Goal: Go to known website: Go to known website

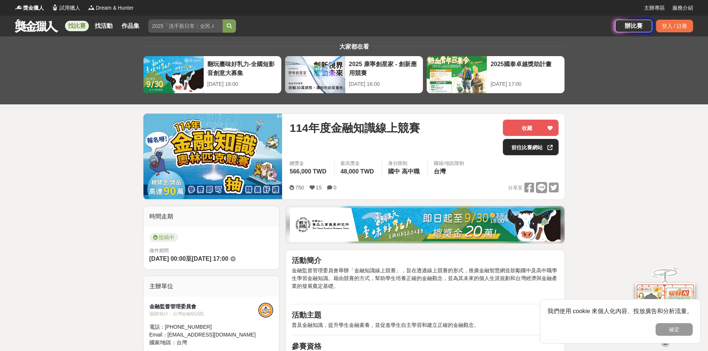
click at [548, 146] on icon at bounding box center [549, 147] width 5 height 5
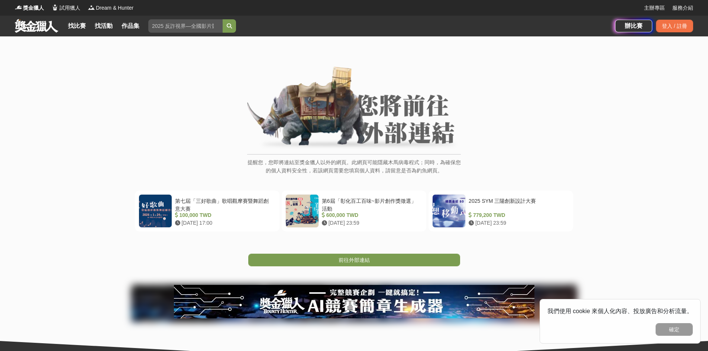
click at [379, 267] on div "提醒您，您即將連結至獎金獵人以外的網頁。此網頁可能隱藏木馬病毒程式；同時，為確保您的個人資料安全性，若該網頁需要您填寫個人資料，請留意是否為釣魚網頁。 第七屆…" at bounding box center [354, 197] width 708 height 323
click at [373, 260] on link "前往外部連結" at bounding box center [354, 260] width 212 height 13
click at [298, 254] on link "前往外部連結" at bounding box center [354, 260] width 212 height 13
